Goal: Transaction & Acquisition: Book appointment/travel/reservation

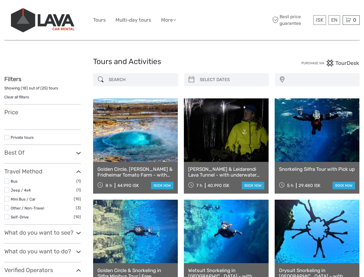
select select
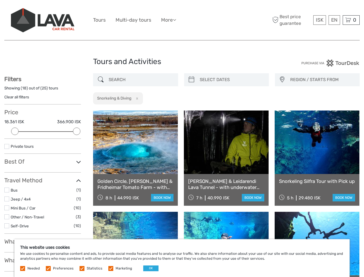
click at [182, 20] on ul "Tours Multi-day tours More Food & drink Travel Articles Back to [GEOGRAPHIC_DAT…" at bounding box center [139, 20] width 92 height 8
click at [169, 20] on link "More" at bounding box center [168, 20] width 15 height 8
click at [176, 20] on icon at bounding box center [174, 19] width 3 height 5
click at [319, 20] on span "ISK" at bounding box center [319, 20] width 7 height 6
click at [334, 20] on div "EN English Español Deutsch" at bounding box center [335, 20] width 12 height 10
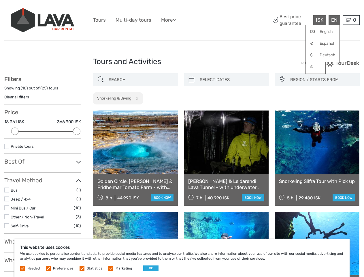
click at [351, 20] on div "0 Items Total 0 ISK Checkout The shopping cart is empty." at bounding box center [351, 20] width 17 height 10
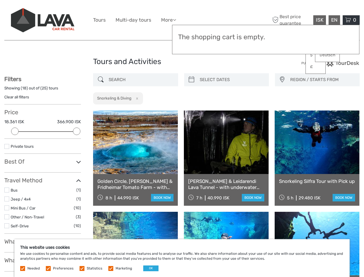
click at [15, 131] on div at bounding box center [14, 130] width 7 height 7
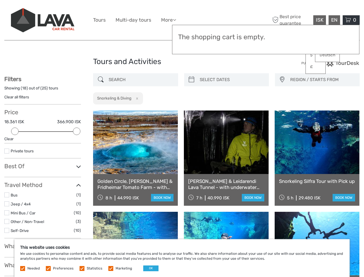
click at [77, 131] on div "Filters Showing ( 18 ) out of ( 25 ) tours Clear all filters Price 18.361 ISK 3…" at bounding box center [42, 216] width 77 height 280
click at [191, 110] on link at bounding box center [226, 141] width 85 height 63
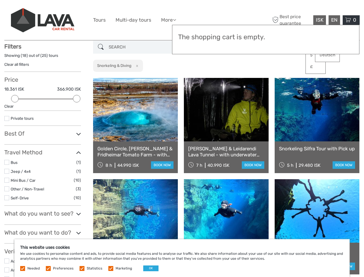
click at [231, 80] on link at bounding box center [226, 109] width 85 height 63
